Goal: Information Seeking & Learning: Learn about a topic

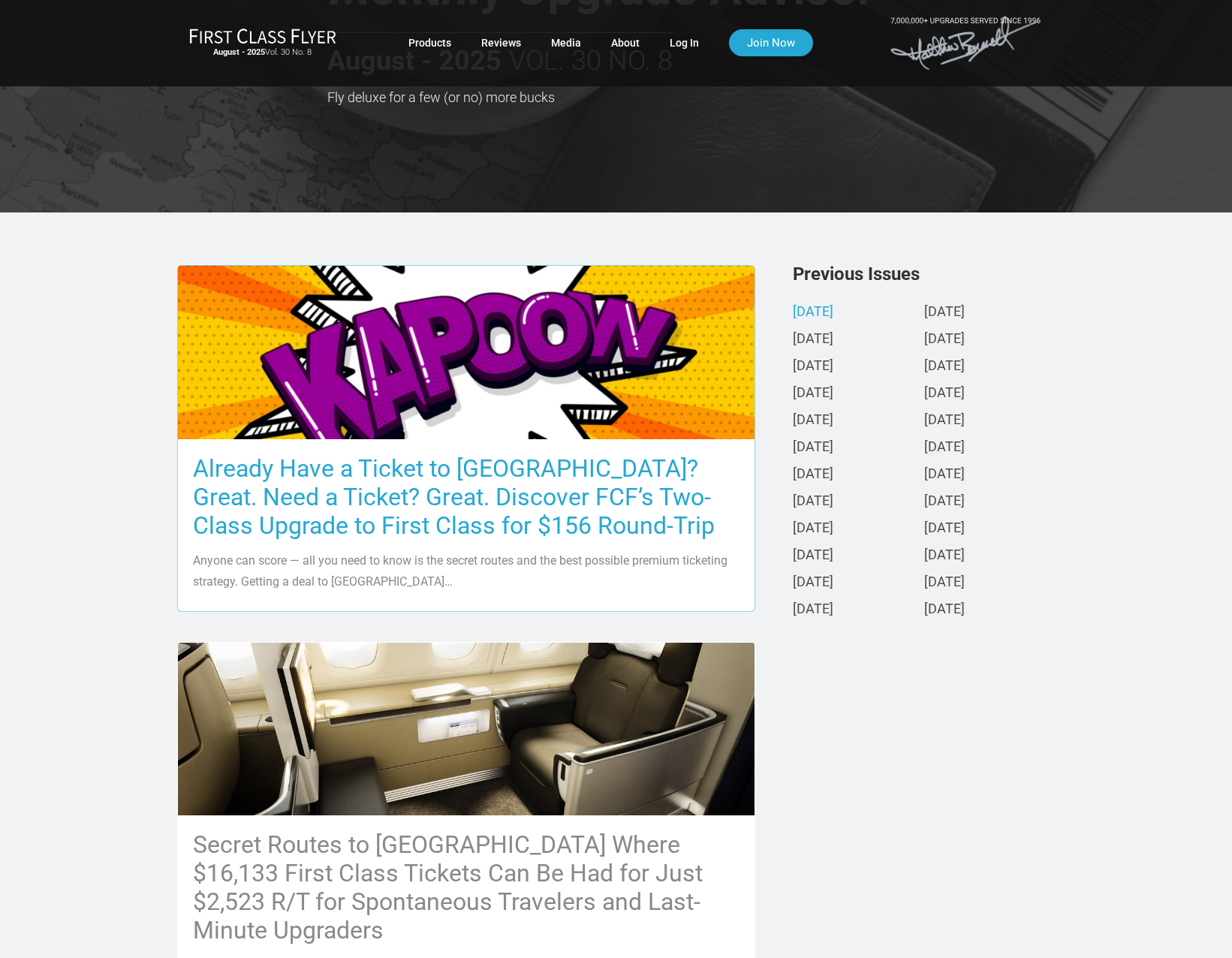
scroll to position [600, 0]
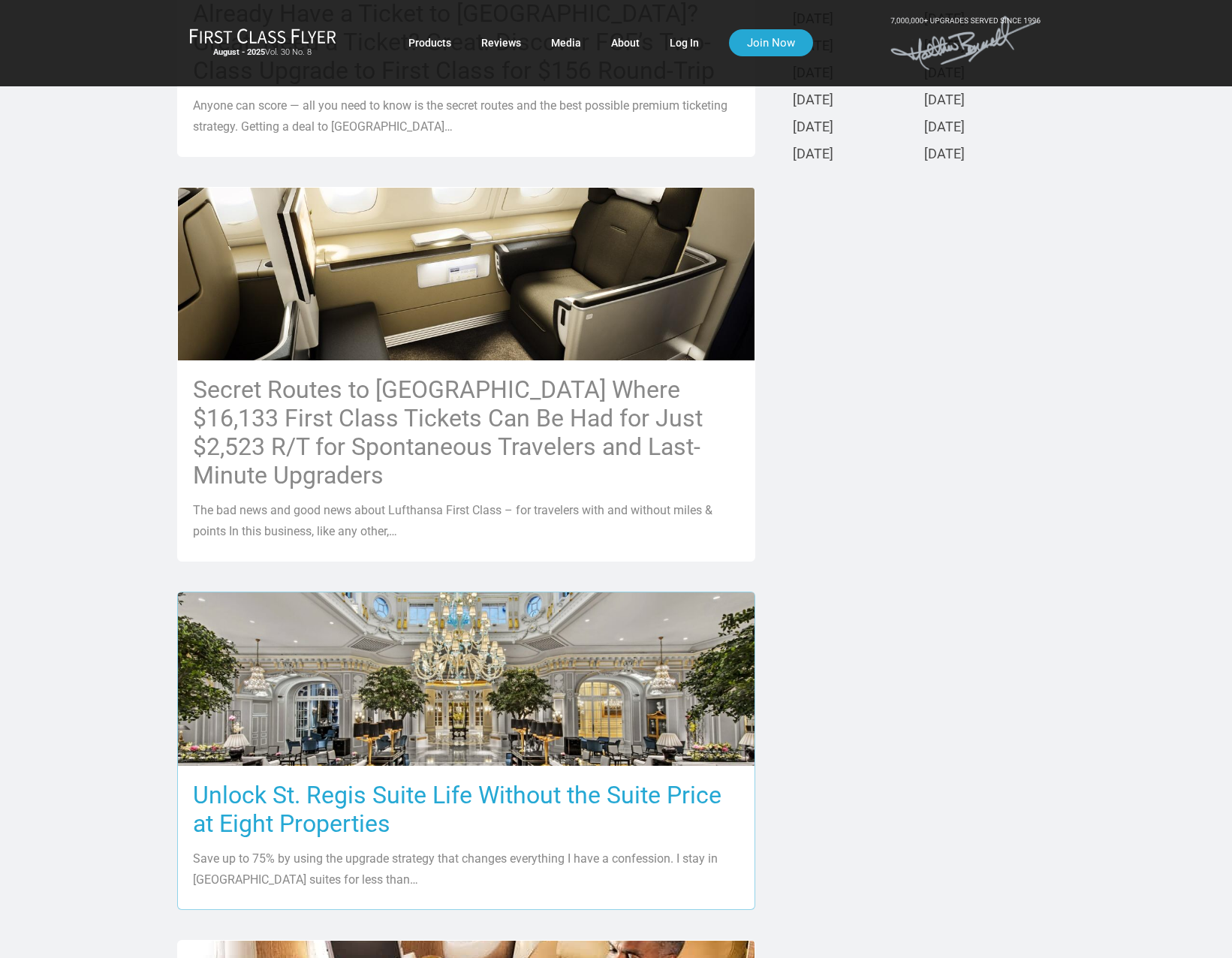
click at [409, 675] on img at bounding box center [466, 678] width 576 height 385
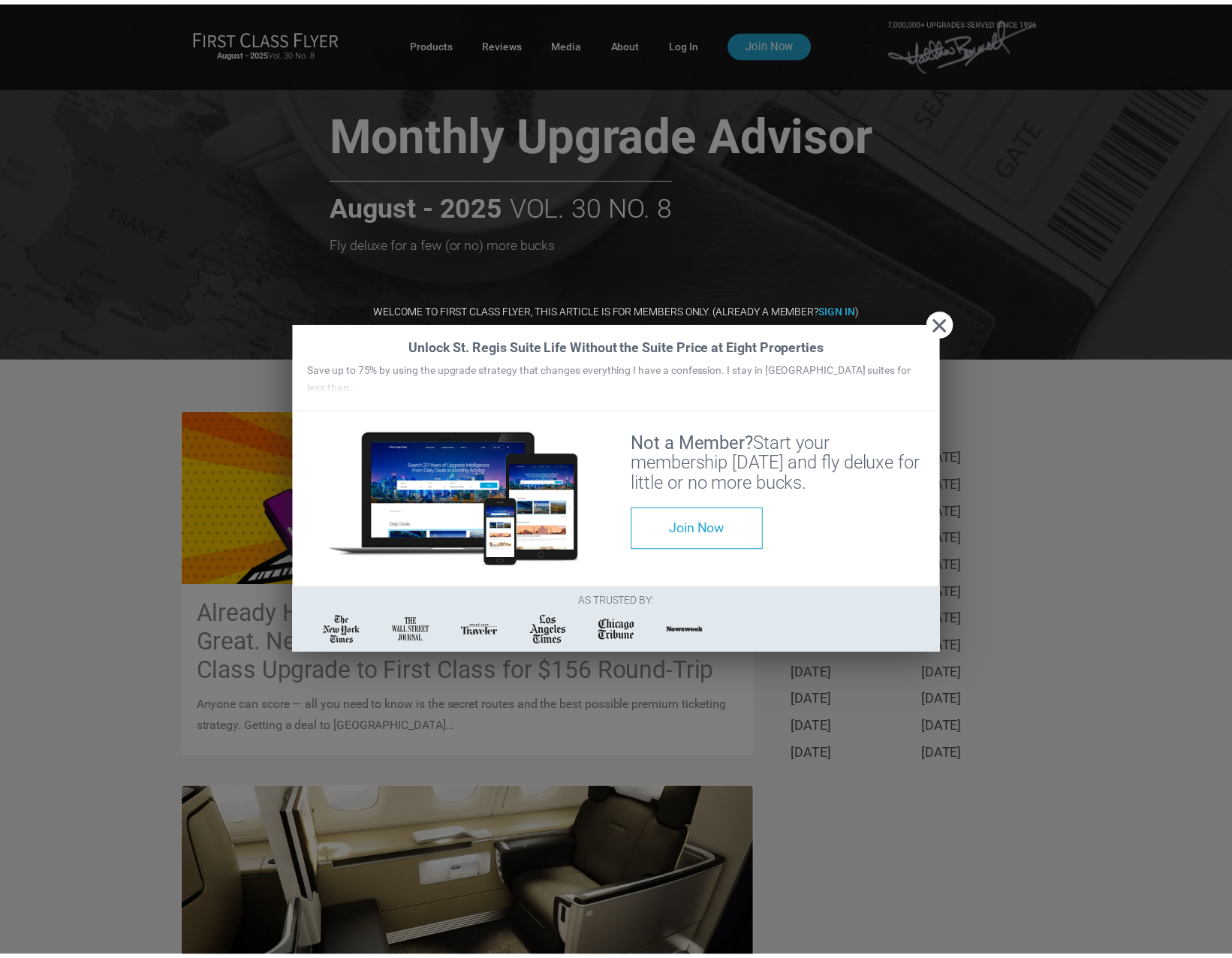
scroll to position [0, 0]
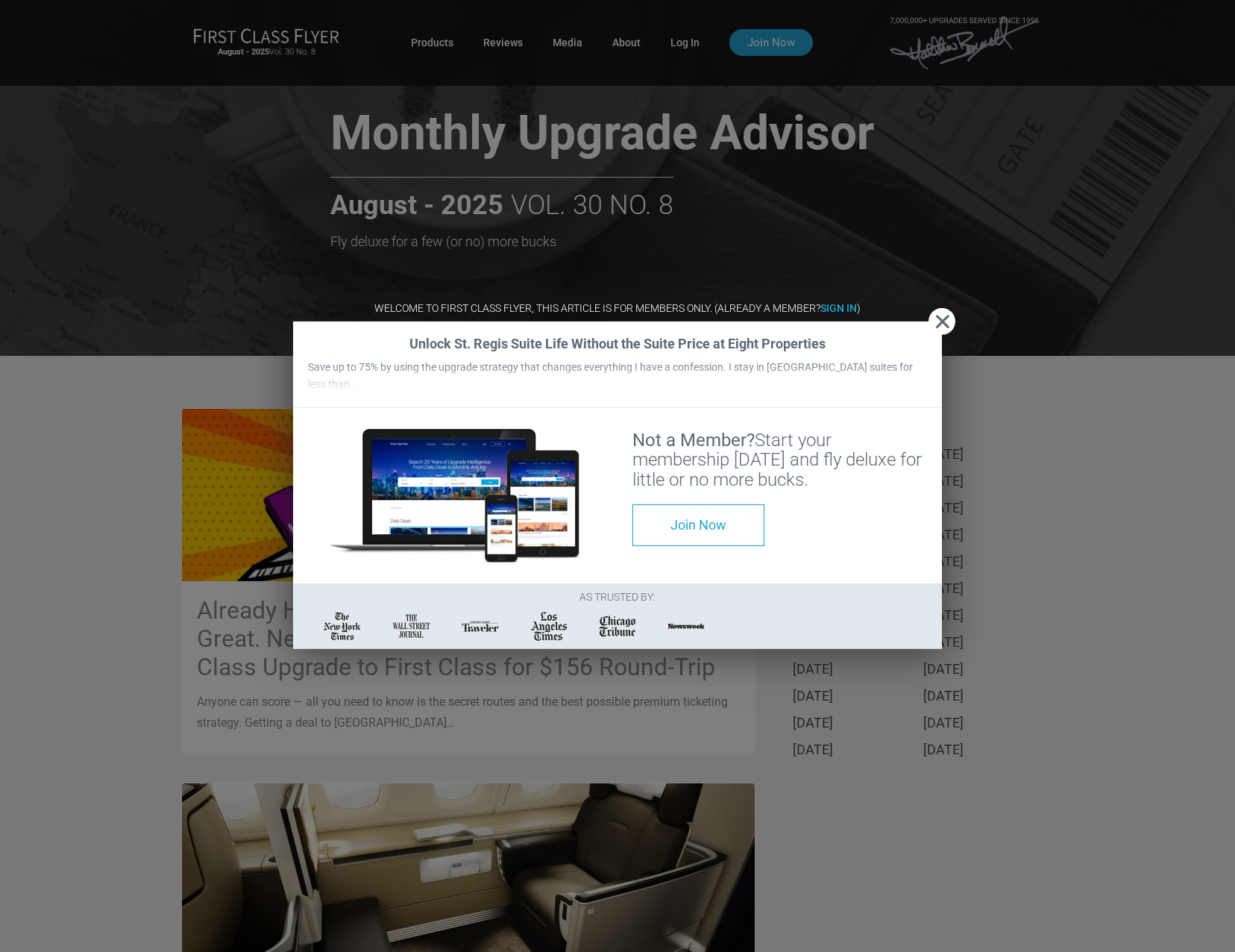
click at [940, 314] on span "Close" at bounding box center [941, 322] width 27 height 16
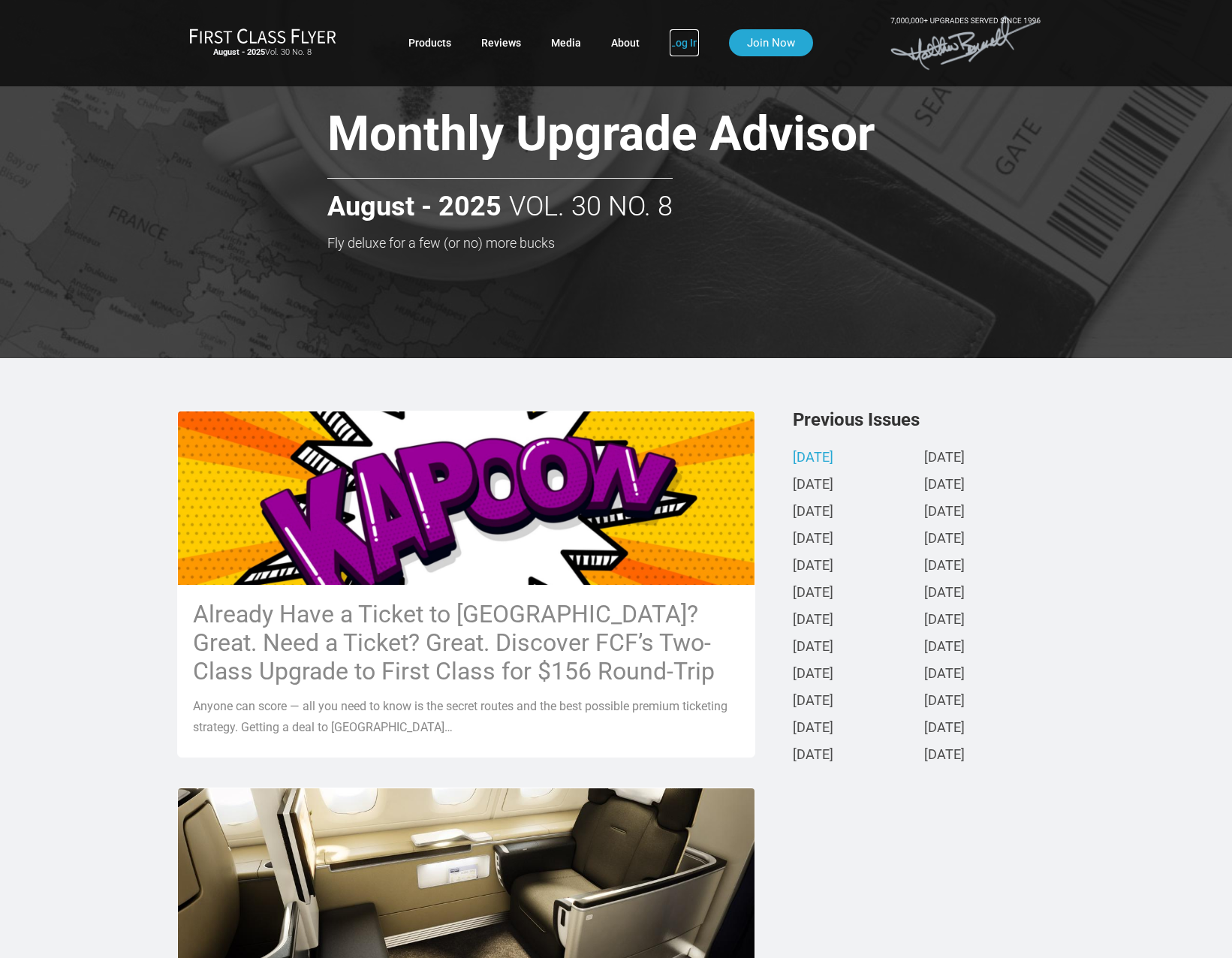
click at [694, 40] on link "Log In" at bounding box center [684, 43] width 30 height 27
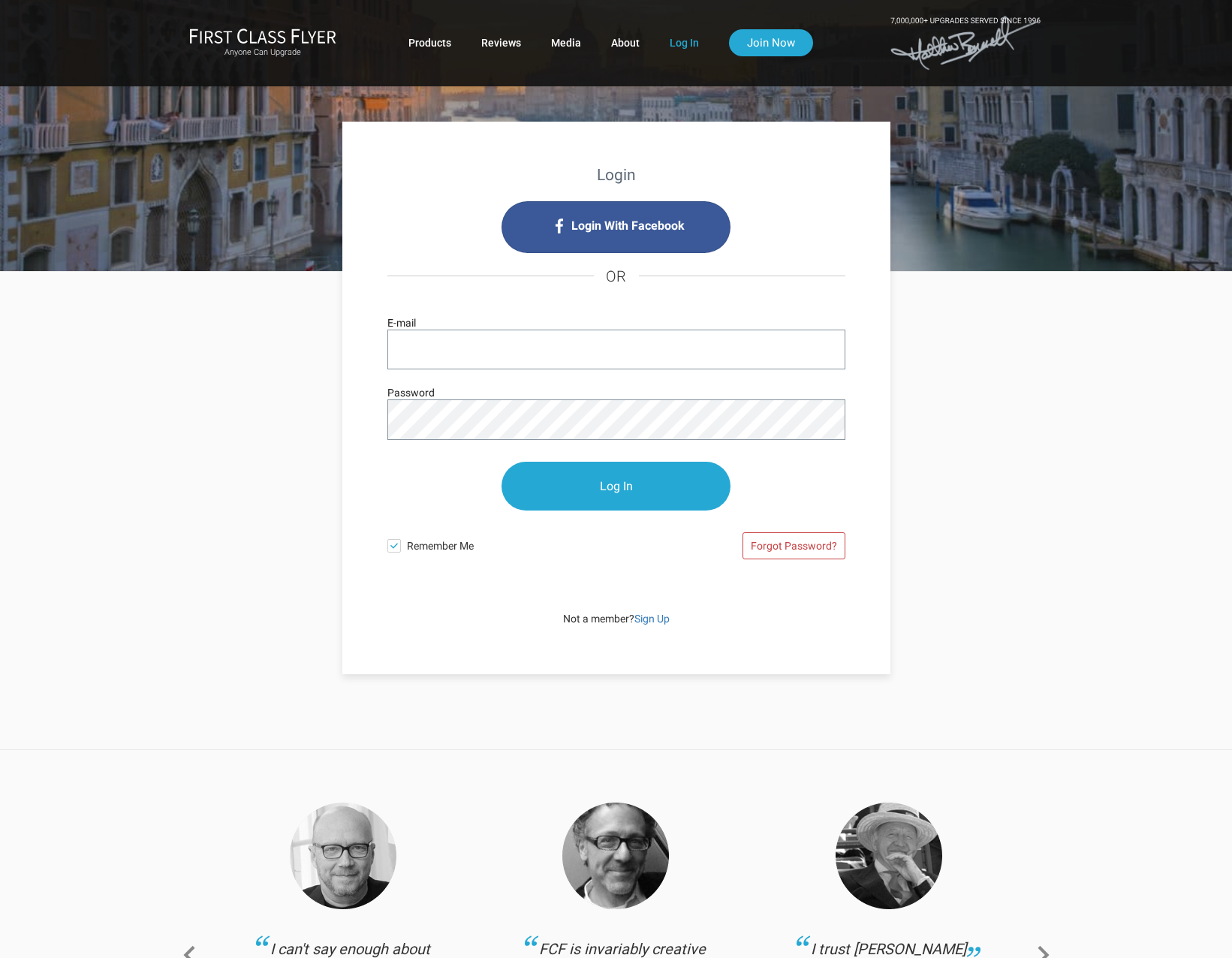
click at [460, 319] on div "Login With Facebook OR E-mail Password Log In Remember Me Forgot Password?" at bounding box center [616, 386] width 458 height 371
click at [452, 332] on input "E-mail" at bounding box center [616, 349] width 458 height 40
type input "ivor@carsonroyston.com"
click at [611, 490] on input "Log In" at bounding box center [616, 486] width 229 height 48
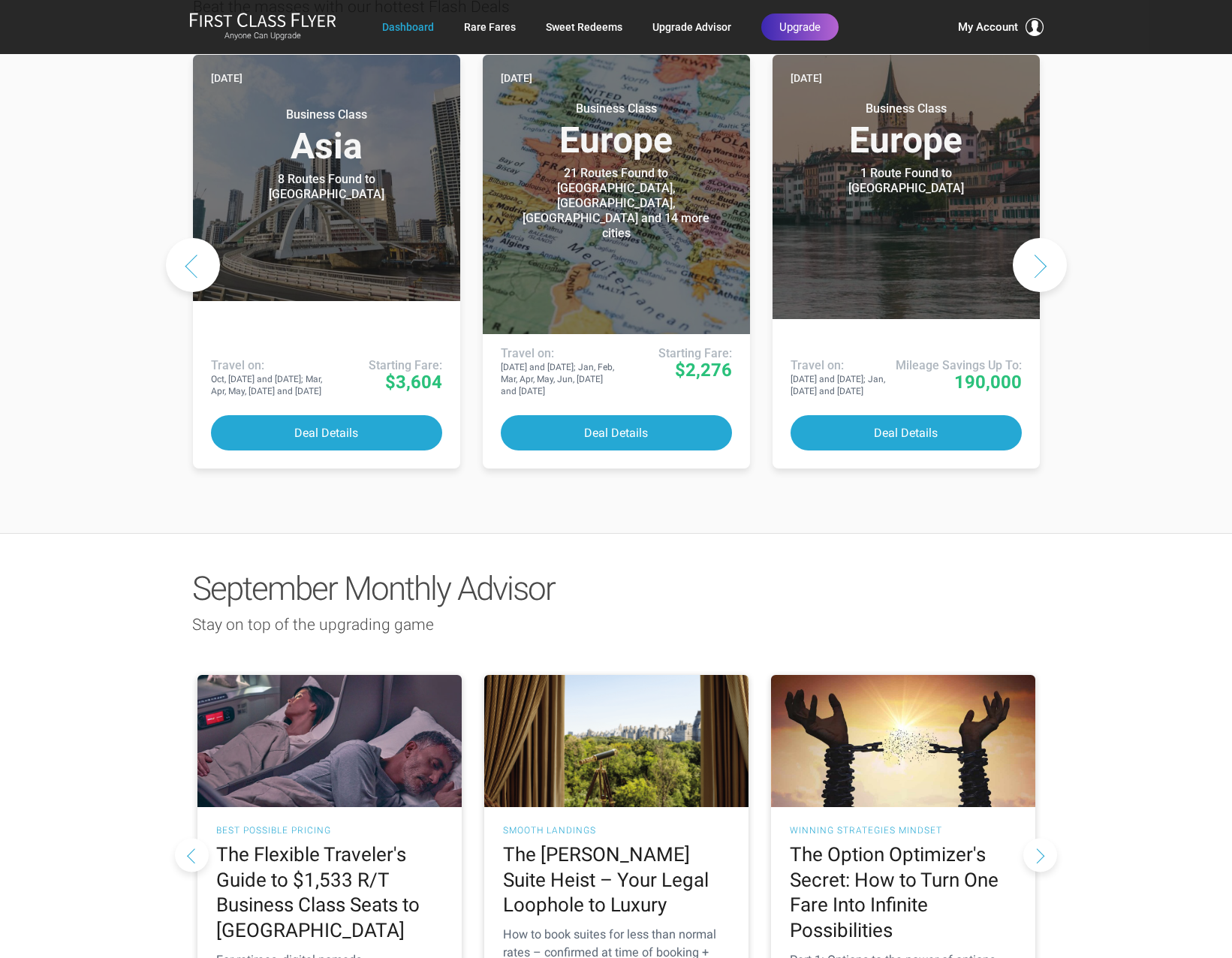
scroll to position [1051, 0]
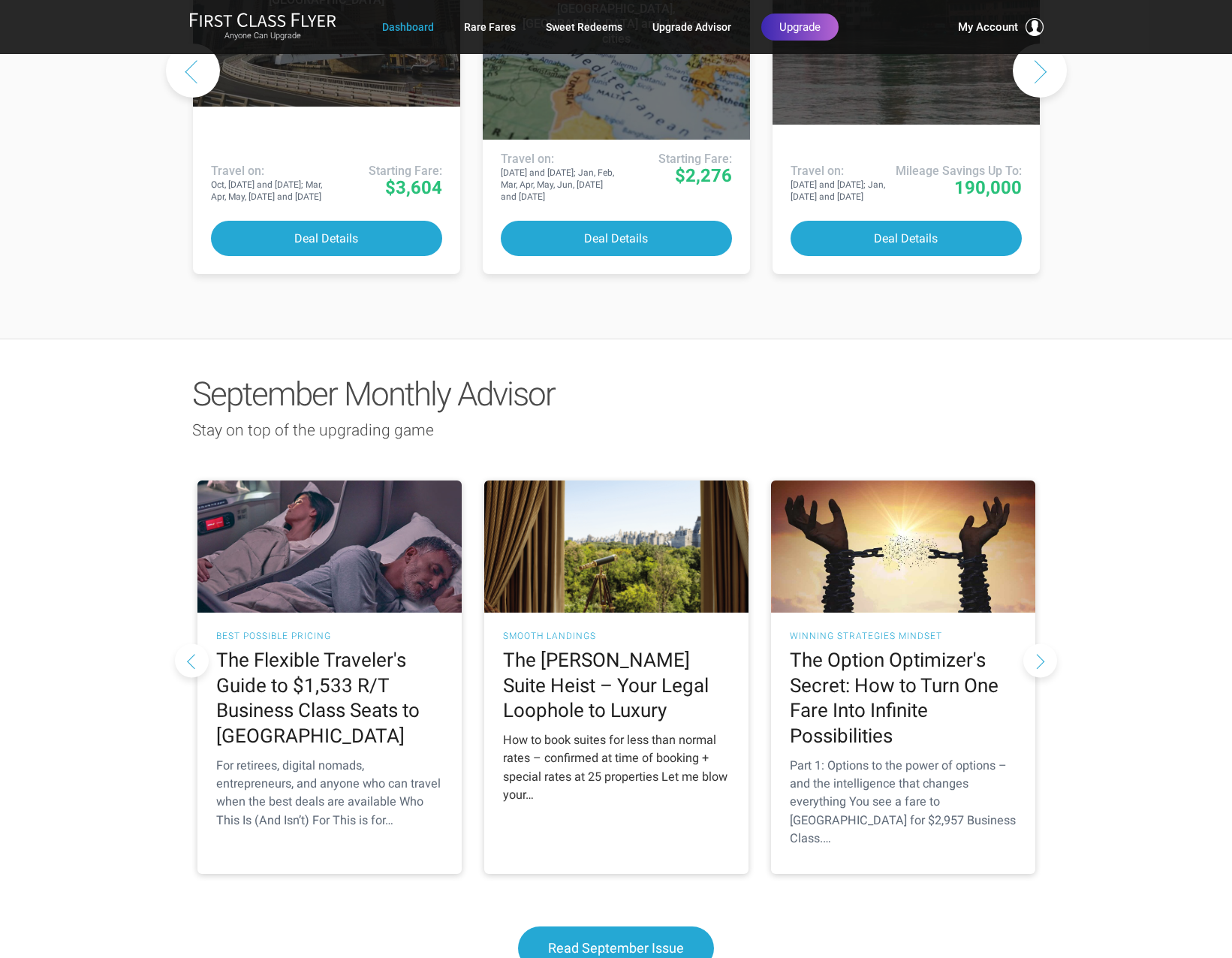
click at [605, 648] on h2 "The Ritz-Carlton Suite Heist – Your Legal Loophole to Luxury" at bounding box center [616, 685] width 226 height 76
click at [612, 516] on img at bounding box center [616, 547] width 264 height 132
click at [619, 648] on h2 "The Ritz-Carlton Suite Heist – Your Legal Loophole to Luxury" at bounding box center [616, 685] width 226 height 76
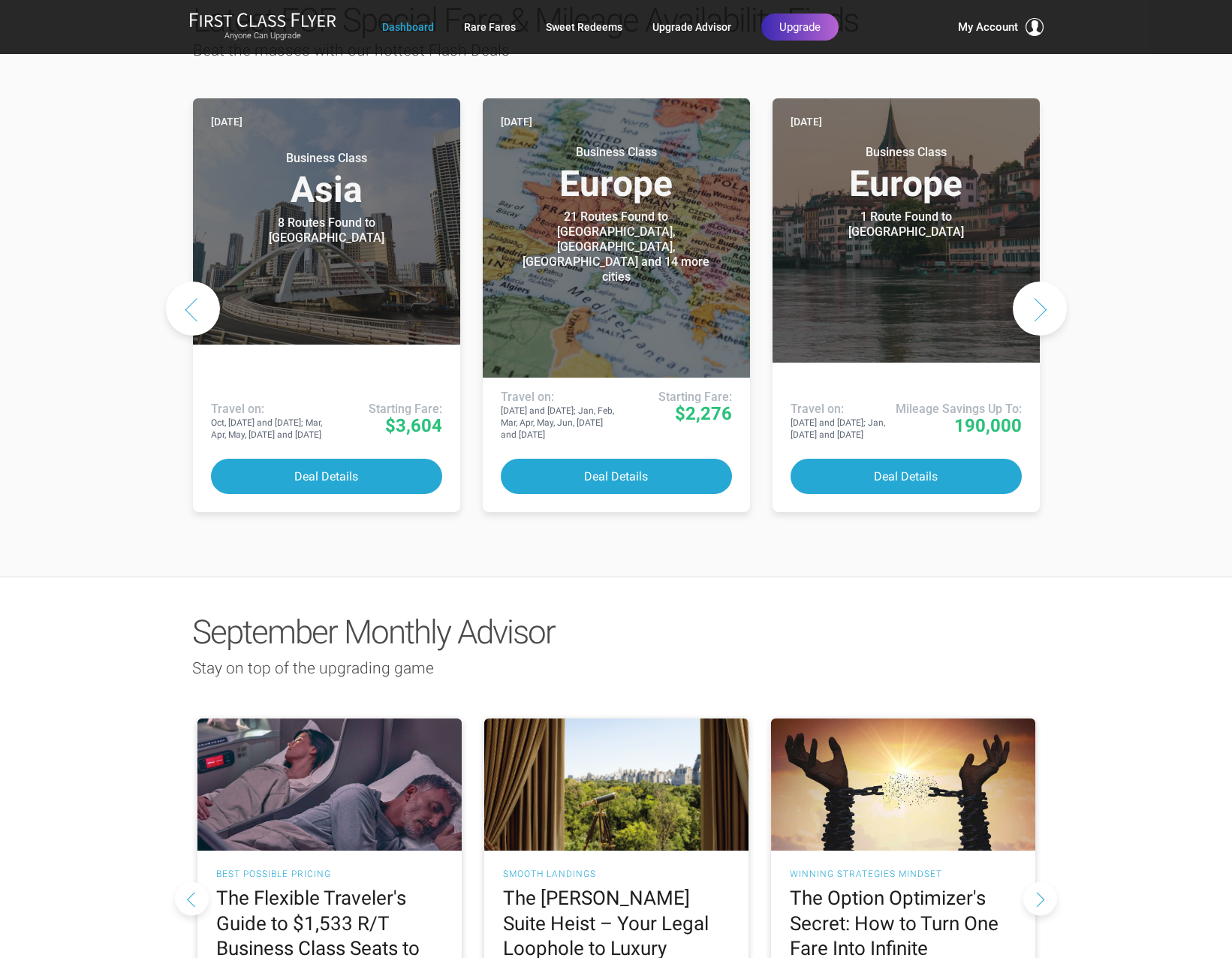
scroll to position [1126, 0]
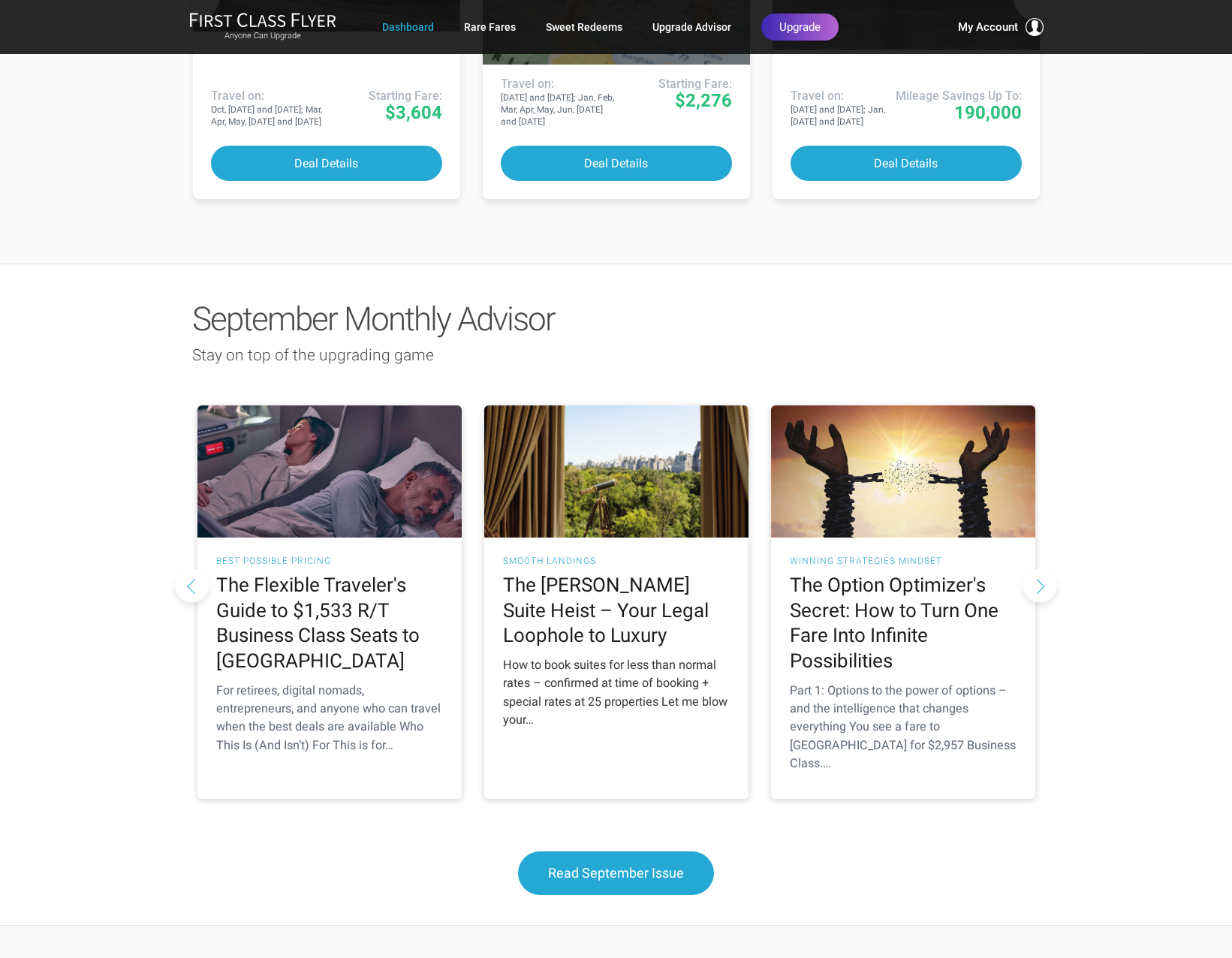
click at [652, 422] on img at bounding box center [616, 472] width 264 height 132
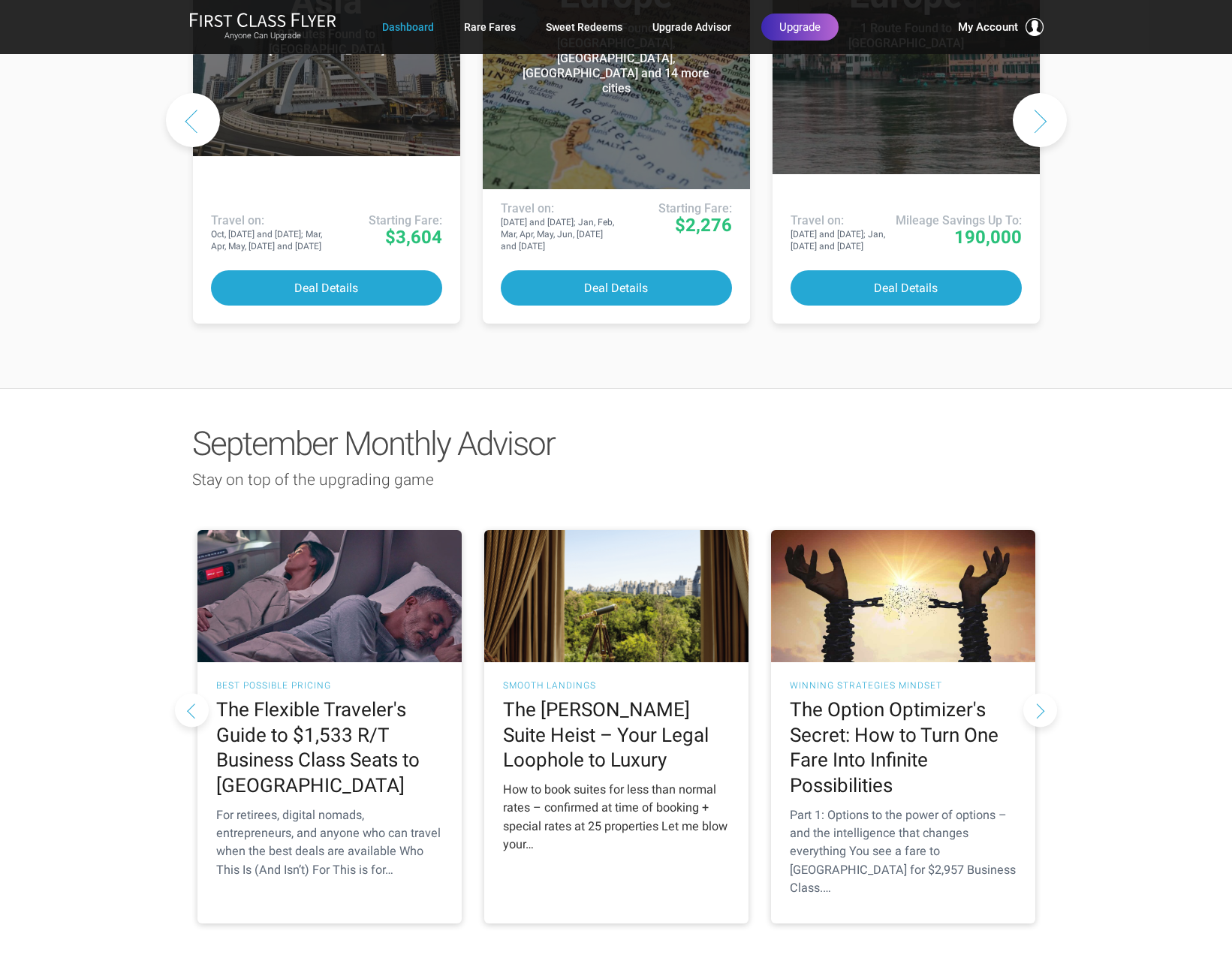
scroll to position [976, 0]
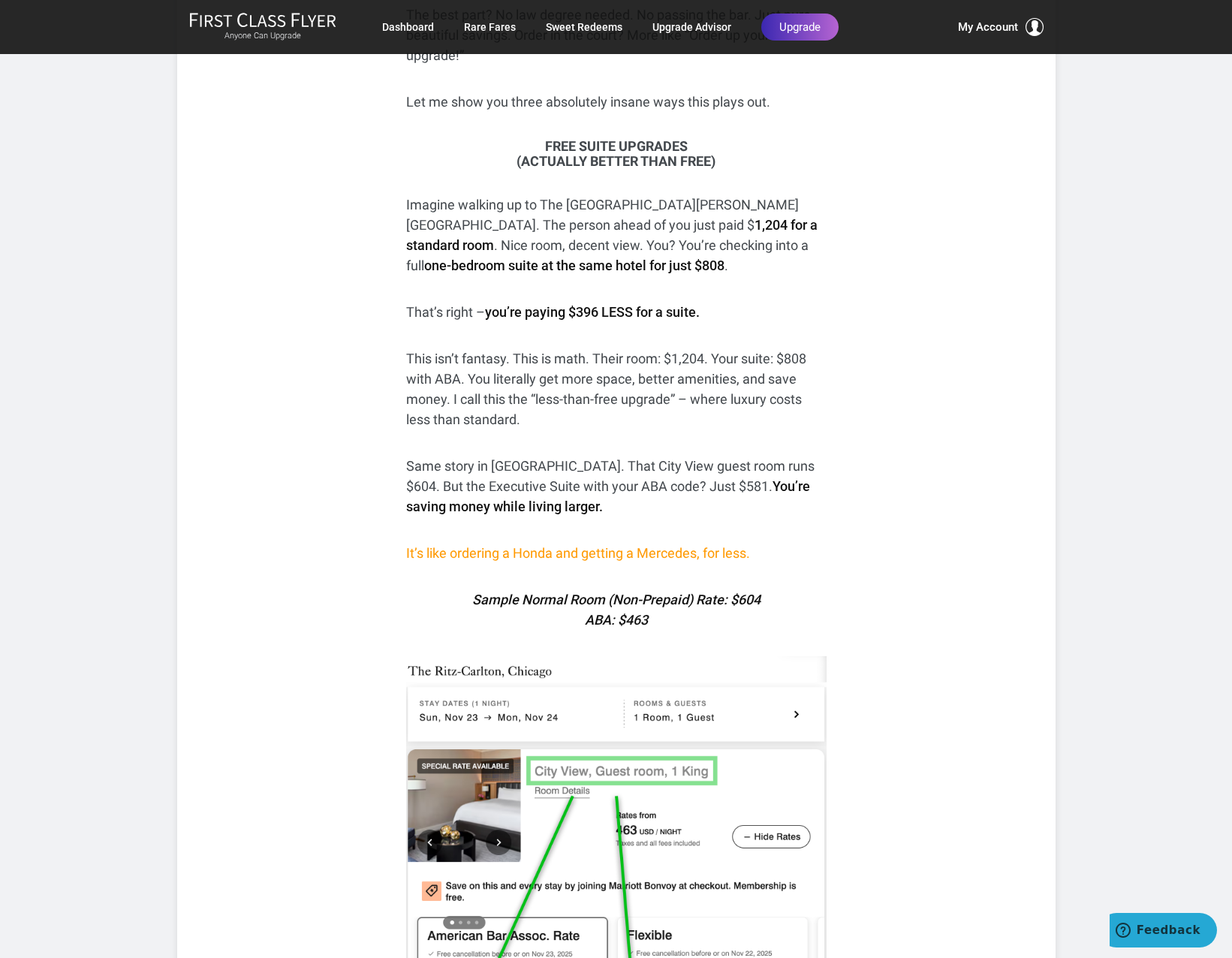
scroll to position [1426, 0]
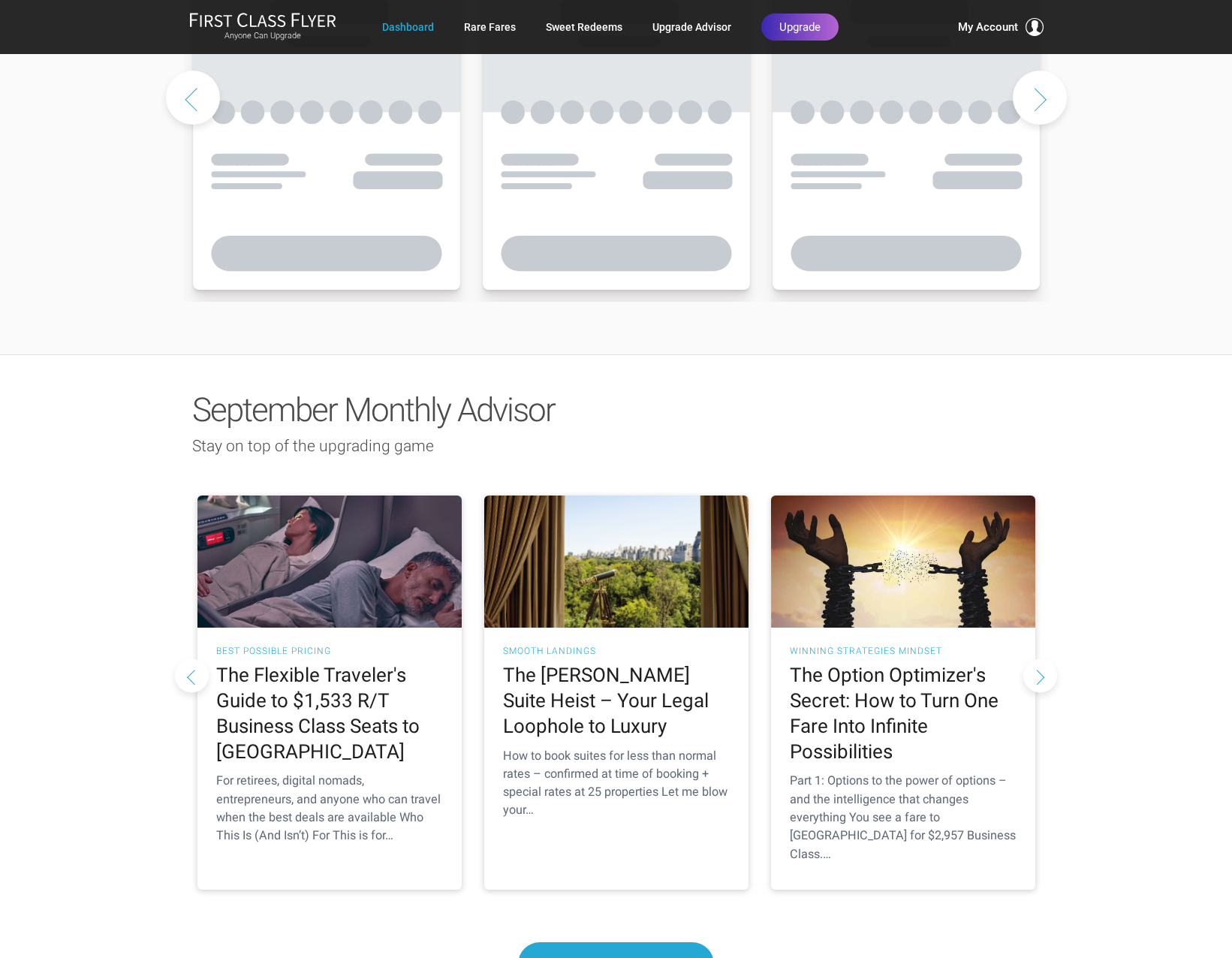
scroll to position [976, 0]
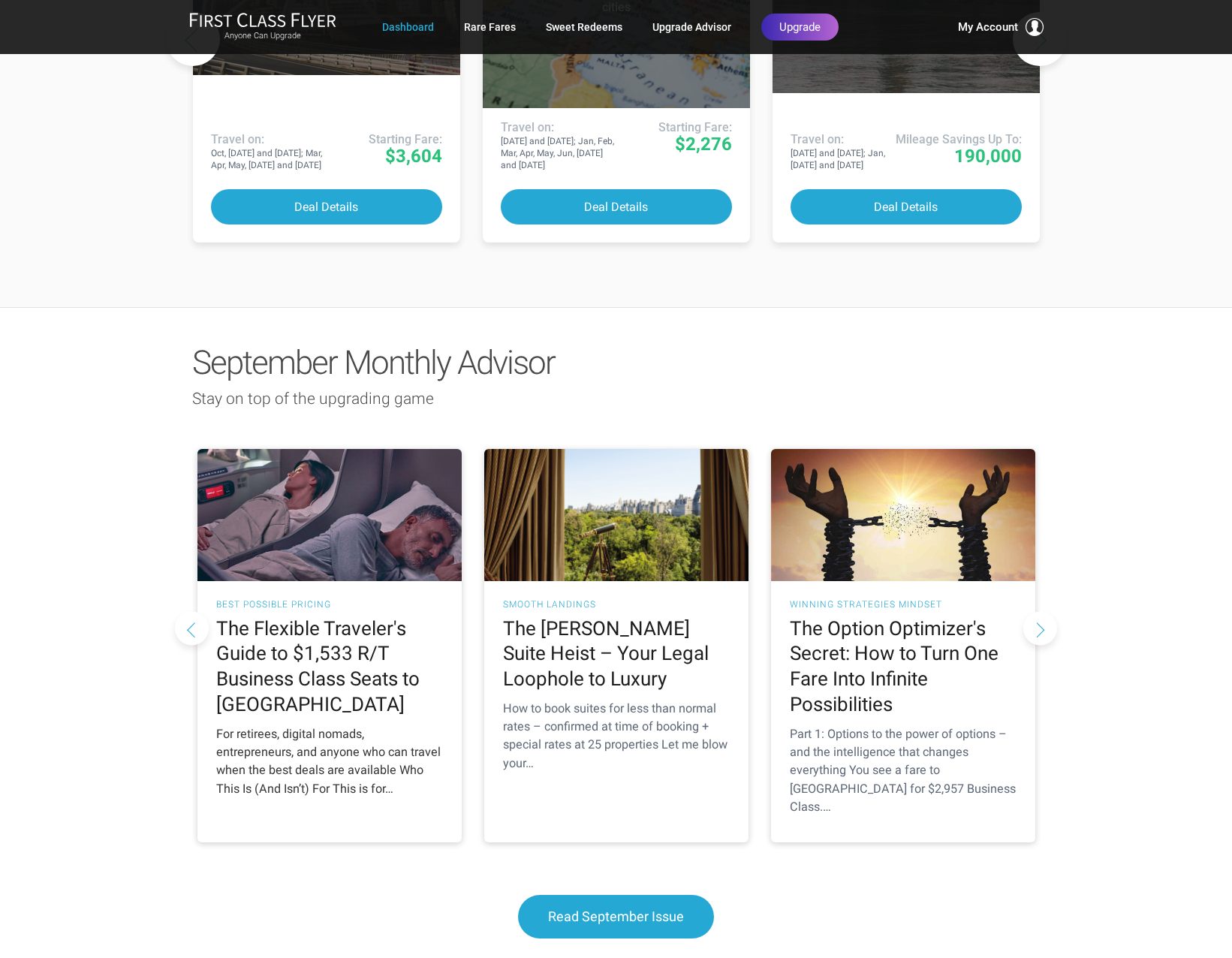
click at [345, 617] on div "Best Possible Pricing The Flexible Traveler's Guide to $1,533 R/T Business Clas…" at bounding box center [329, 703] width 264 height 243
click at [344, 581] on img at bounding box center [329, 515] width 264 height 132
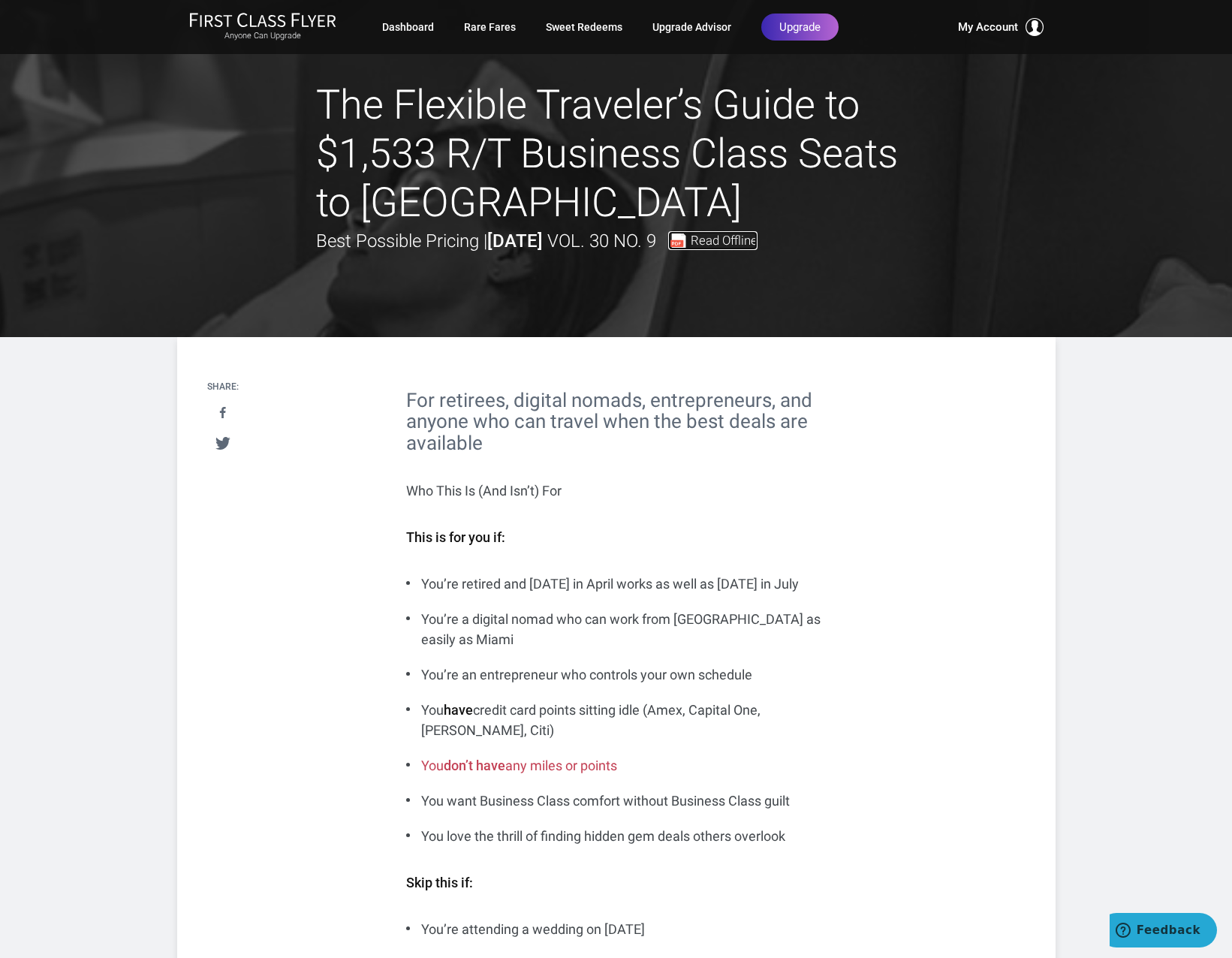
click at [757, 235] on span "Read Offline" at bounding box center [724, 240] width 67 height 13
